Goal: Navigation & Orientation: Find specific page/section

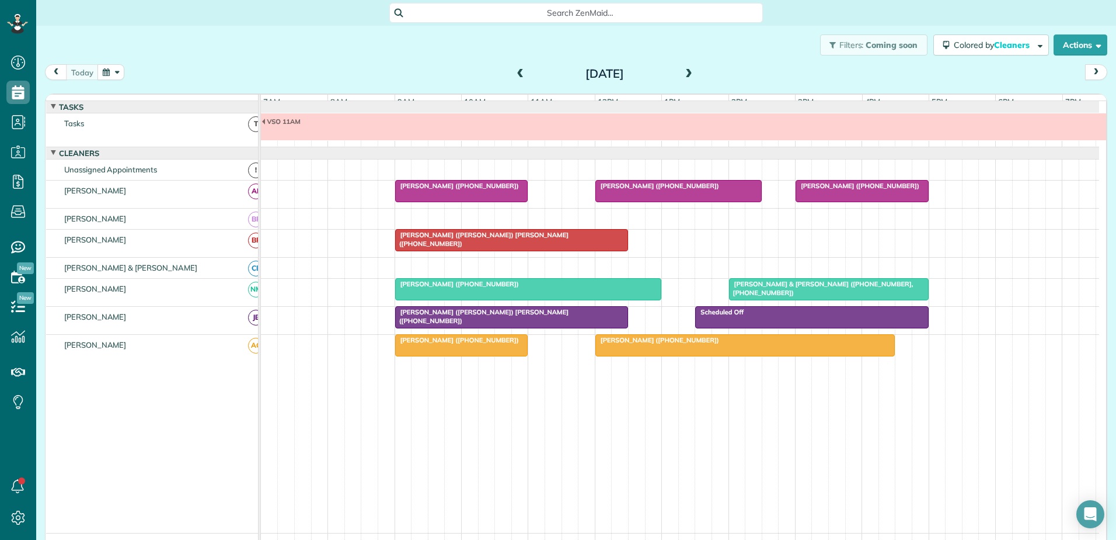
scroll to position [9, 0]
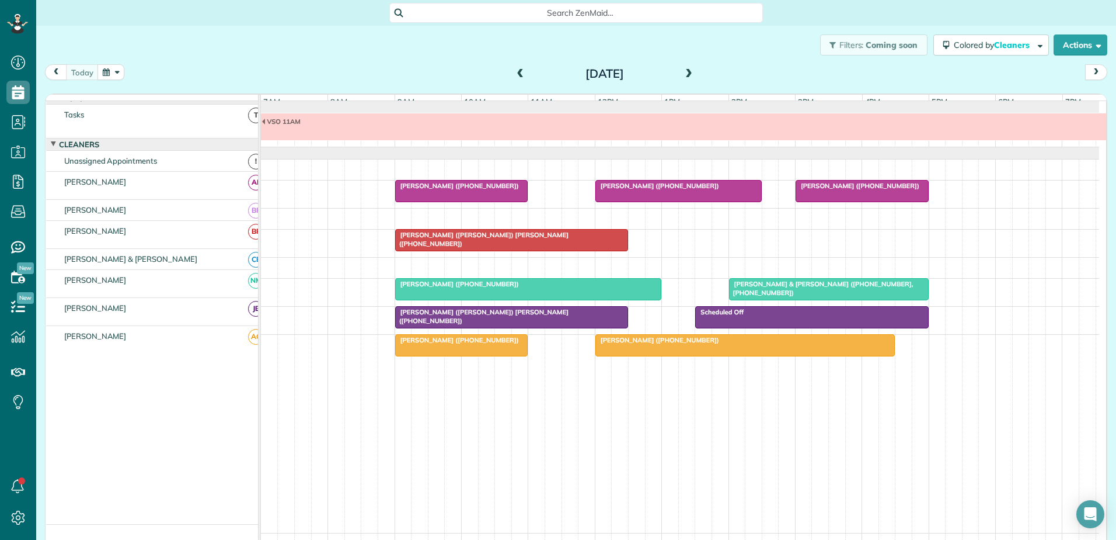
click at [495, 190] on span "[PERSON_NAME] ([PHONE_NUMBER])" at bounding box center [457, 186] width 125 height 8
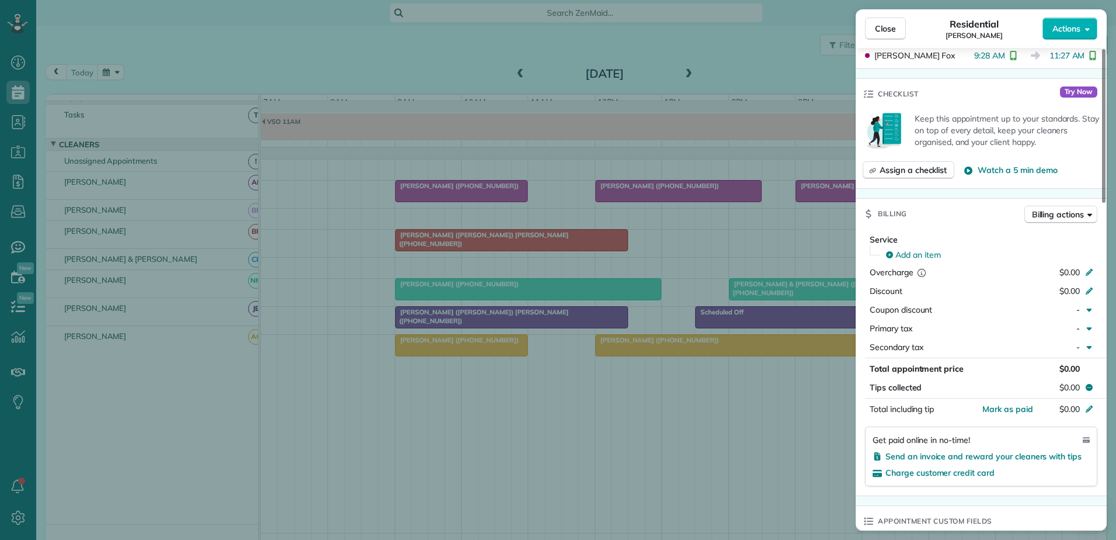
scroll to position [712, 0]
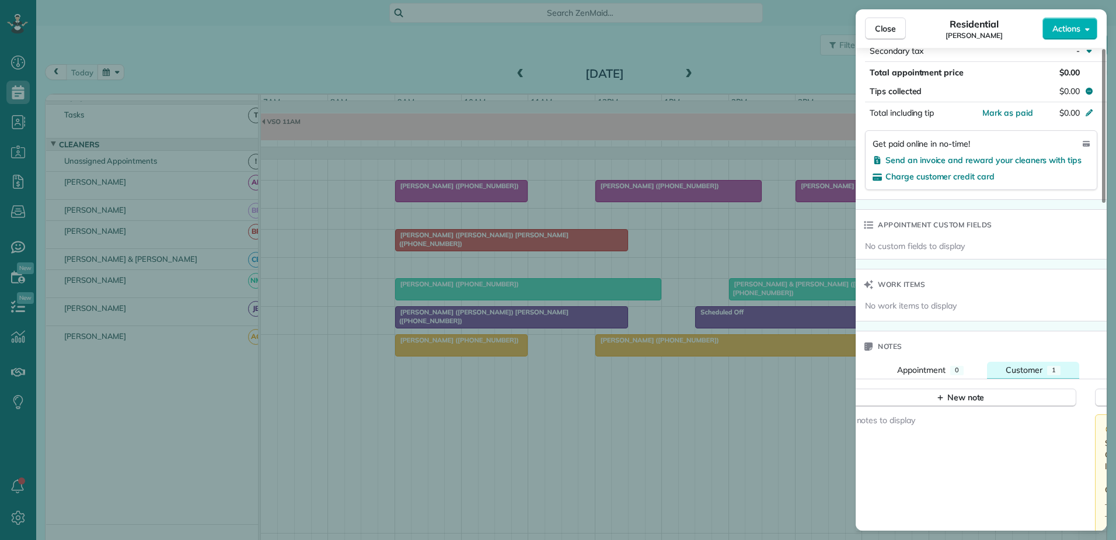
click at [1022, 364] on div "Customer" at bounding box center [1024, 370] width 37 height 12
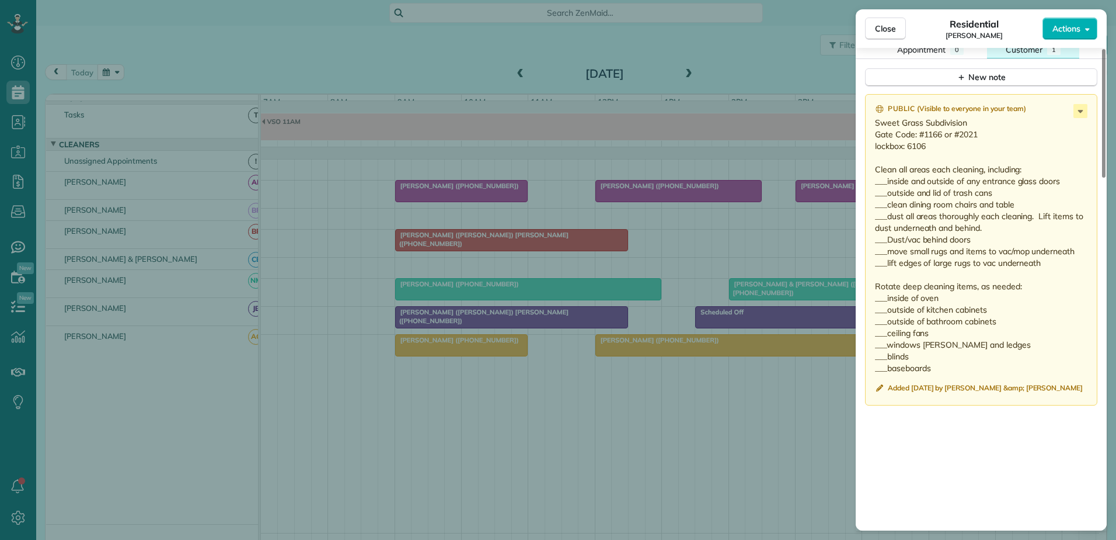
scroll to position [1063, 0]
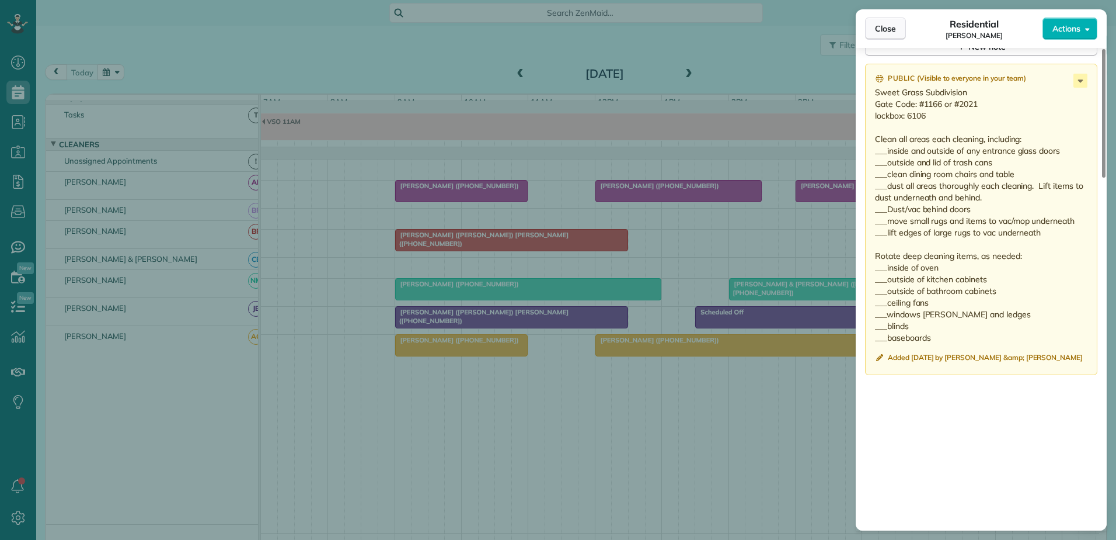
click at [876, 27] on span "Close" at bounding box center [885, 29] width 21 height 12
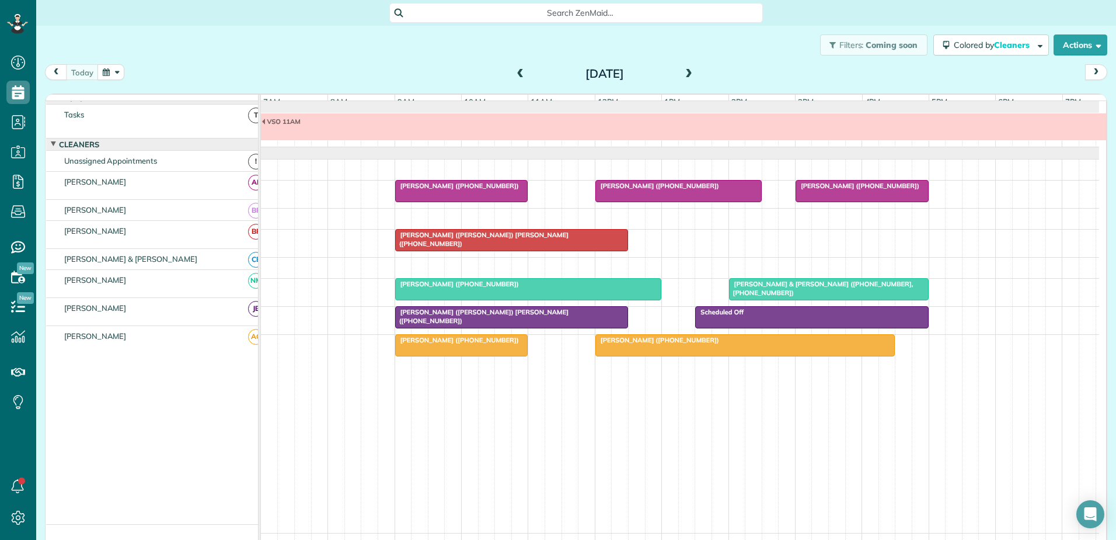
click at [617, 356] on div at bounding box center [745, 345] width 299 height 21
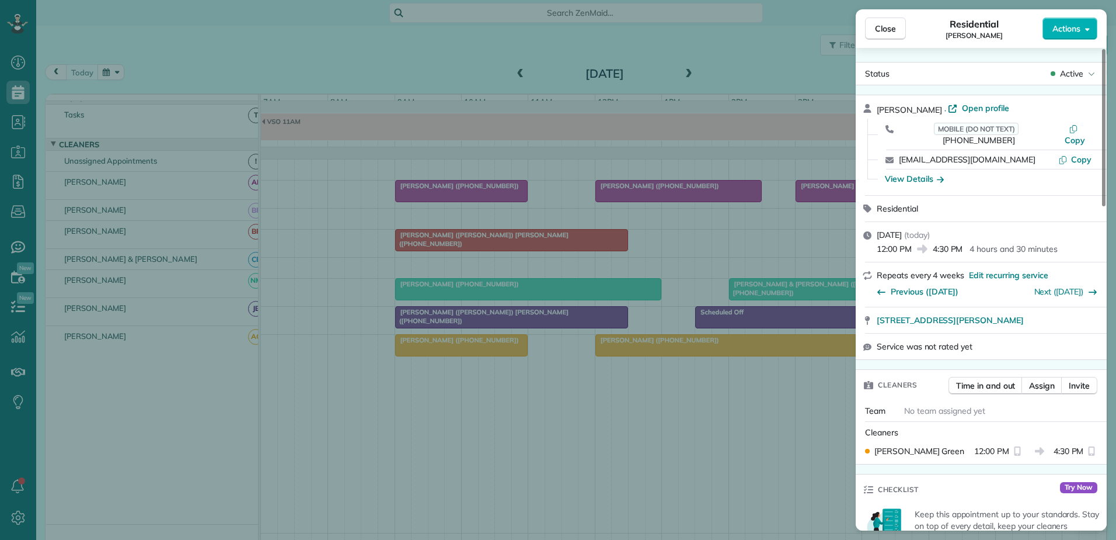
click at [686, 353] on div "Close Residential [PERSON_NAME] Actions Status Active [PERSON_NAME] · Open prof…" at bounding box center [558, 270] width 1116 height 540
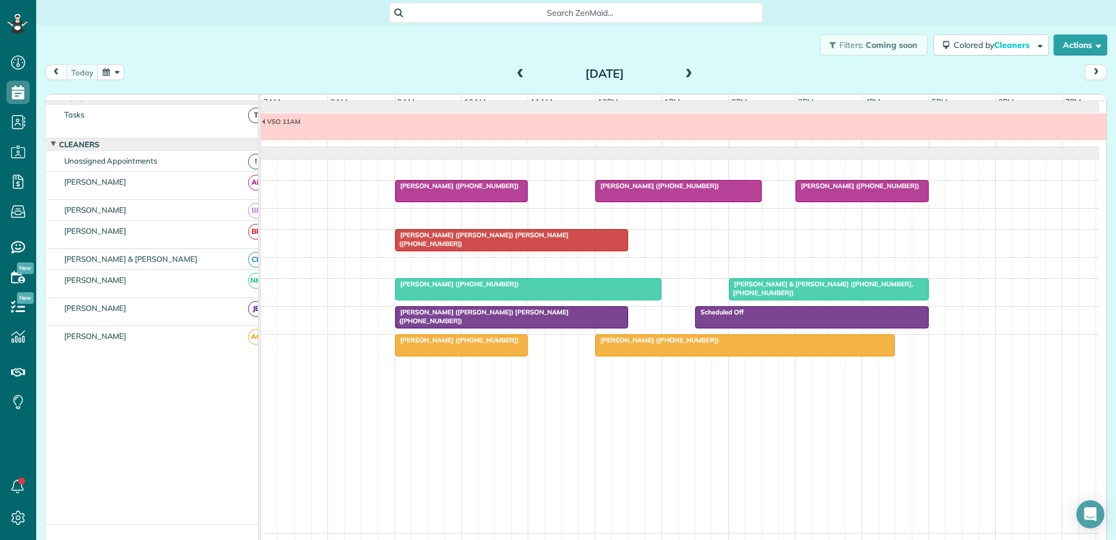
click at [478, 344] on span "[PERSON_NAME] ([PHONE_NUMBER])" at bounding box center [457, 340] width 125 height 8
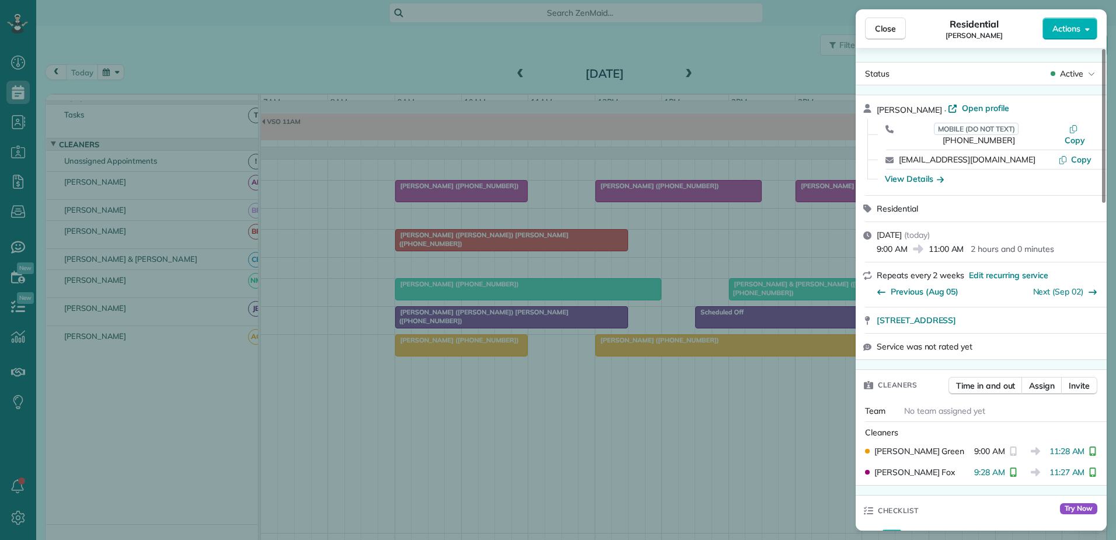
click at [478, 351] on div "Close Residential [PERSON_NAME] Actions Status Active [PERSON_NAME] · Open prof…" at bounding box center [558, 270] width 1116 height 540
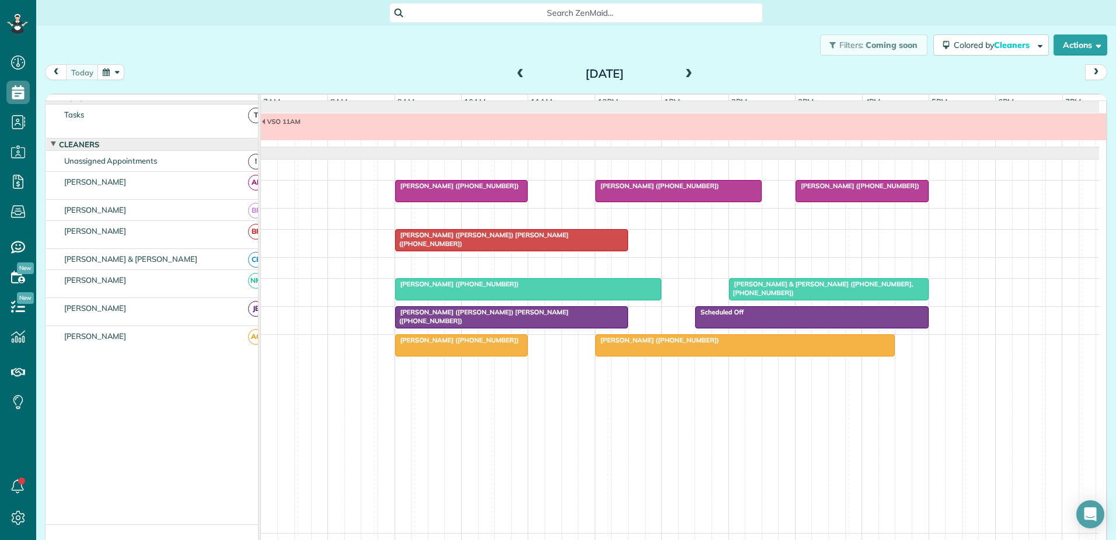
click at [631, 190] on span "[PERSON_NAME] ([PHONE_NUMBER])" at bounding box center [657, 186] width 125 height 8
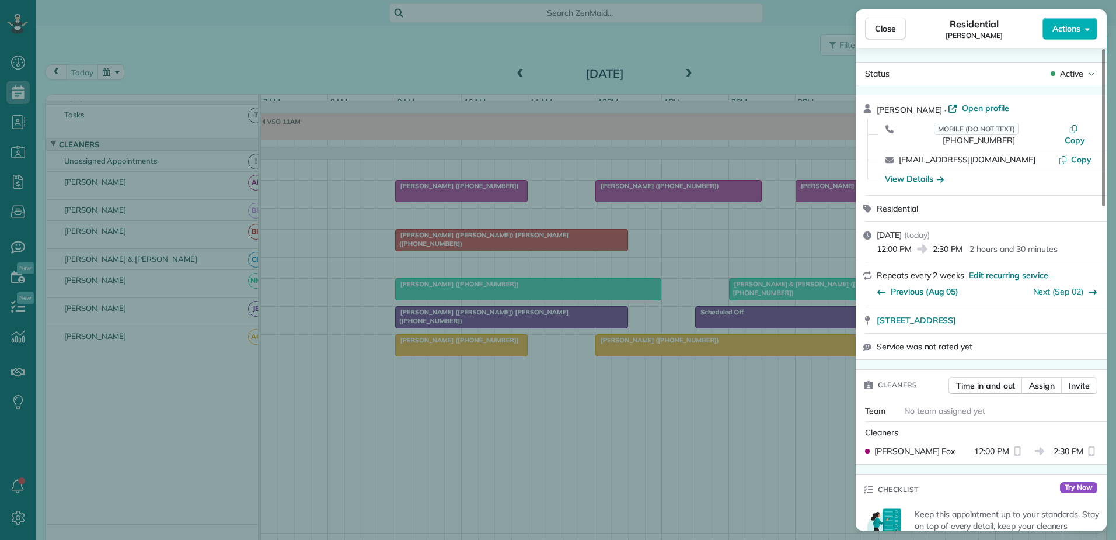
click at [631, 196] on div "Close Residential [PERSON_NAME] Actions Status Active [PERSON_NAME] · Open prof…" at bounding box center [558, 270] width 1116 height 540
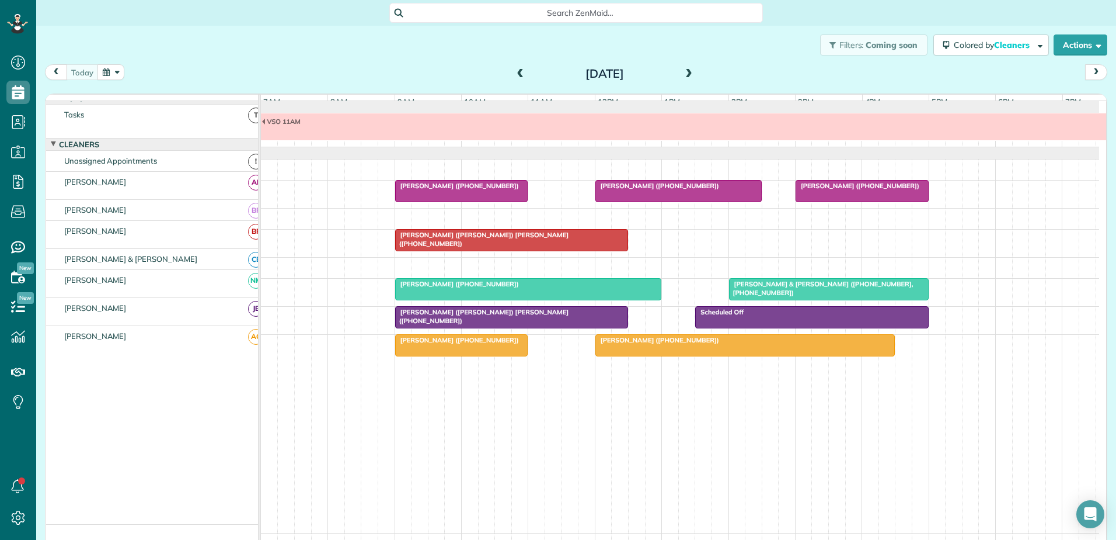
click at [478, 190] on span "[PERSON_NAME] ([PHONE_NUMBER])" at bounding box center [457, 186] width 125 height 8
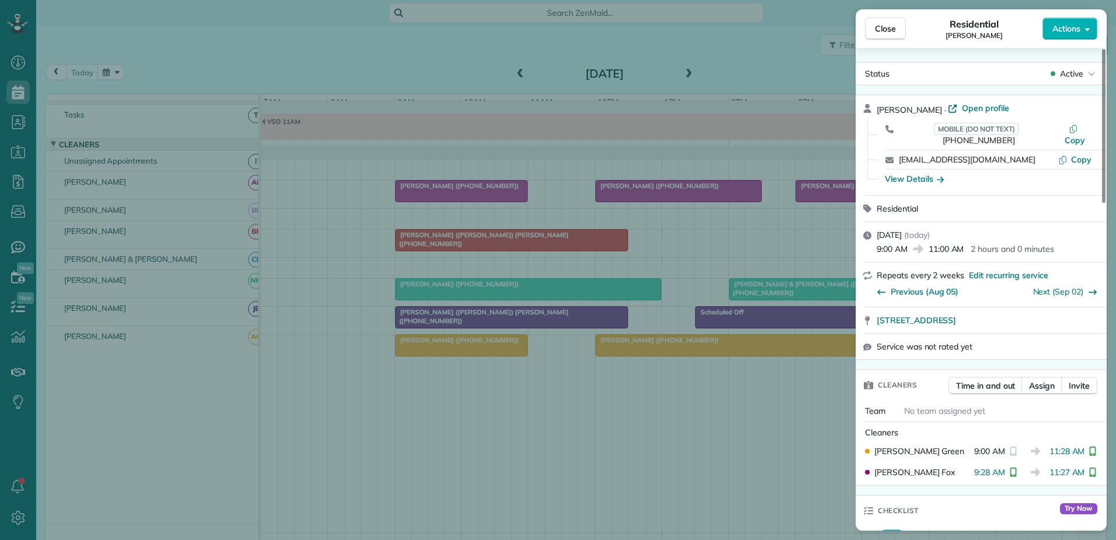
click at [478, 198] on div "Close Residential [PERSON_NAME] Actions Status Active [PERSON_NAME] · Open prof…" at bounding box center [558, 270] width 1116 height 540
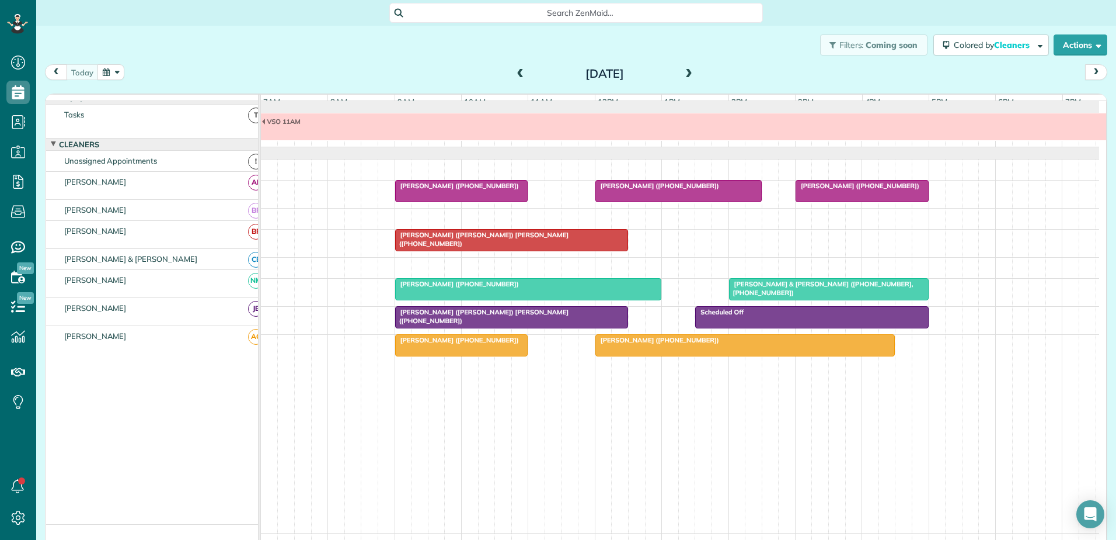
click at [518, 246] on span "[PERSON_NAME] ([PERSON_NAME]) [PERSON_NAME] ([PHONE_NUMBER])" at bounding box center [482, 239] width 175 height 16
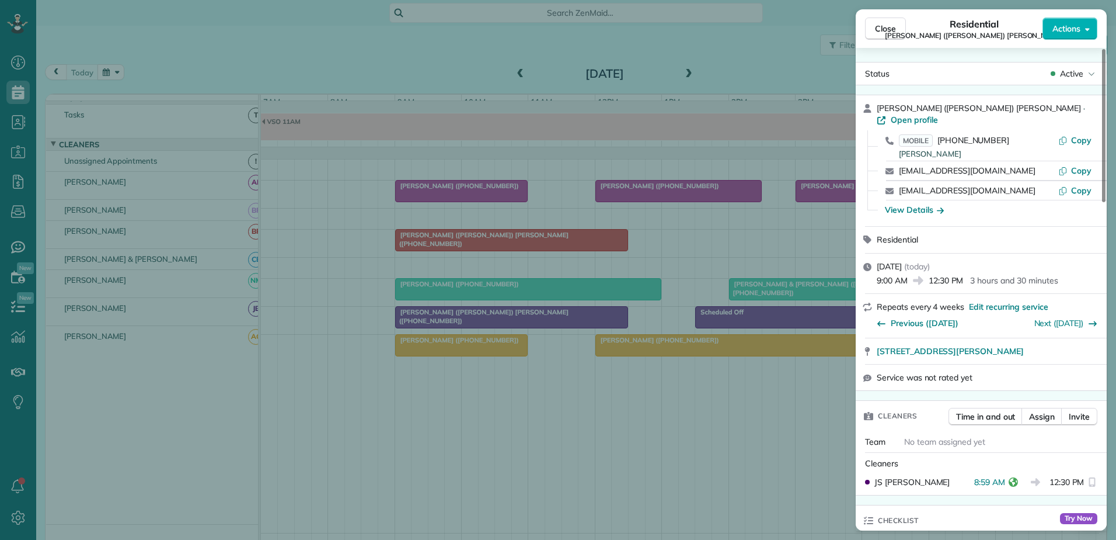
click at [518, 246] on div "Close Residential Noah ([PERSON_NAME]) [PERSON_NAME] Actions Status Active [PER…" at bounding box center [558, 270] width 1116 height 540
